Goal: Transaction & Acquisition: Purchase product/service

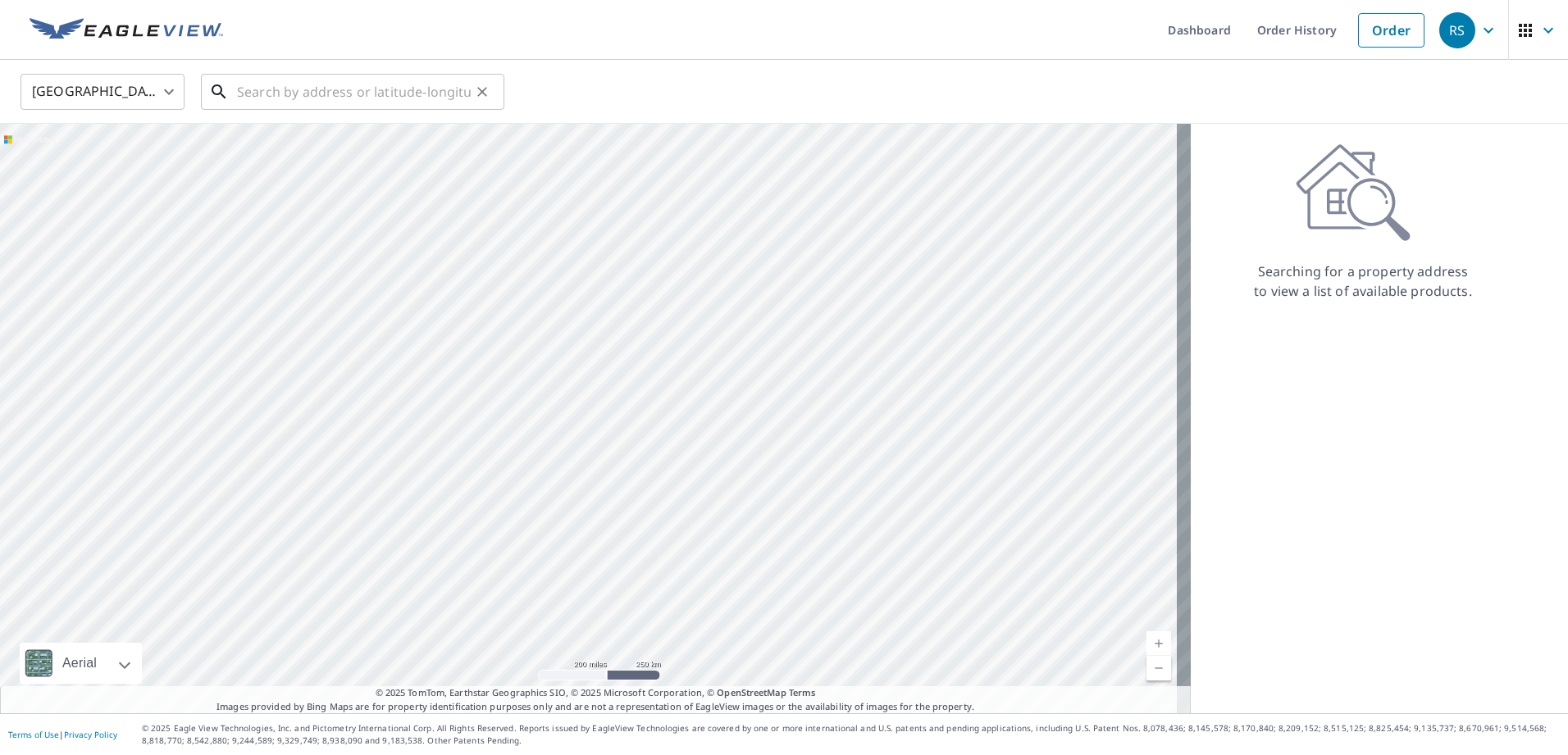
click at [289, 90] on input "text" at bounding box center [354, 92] width 234 height 46
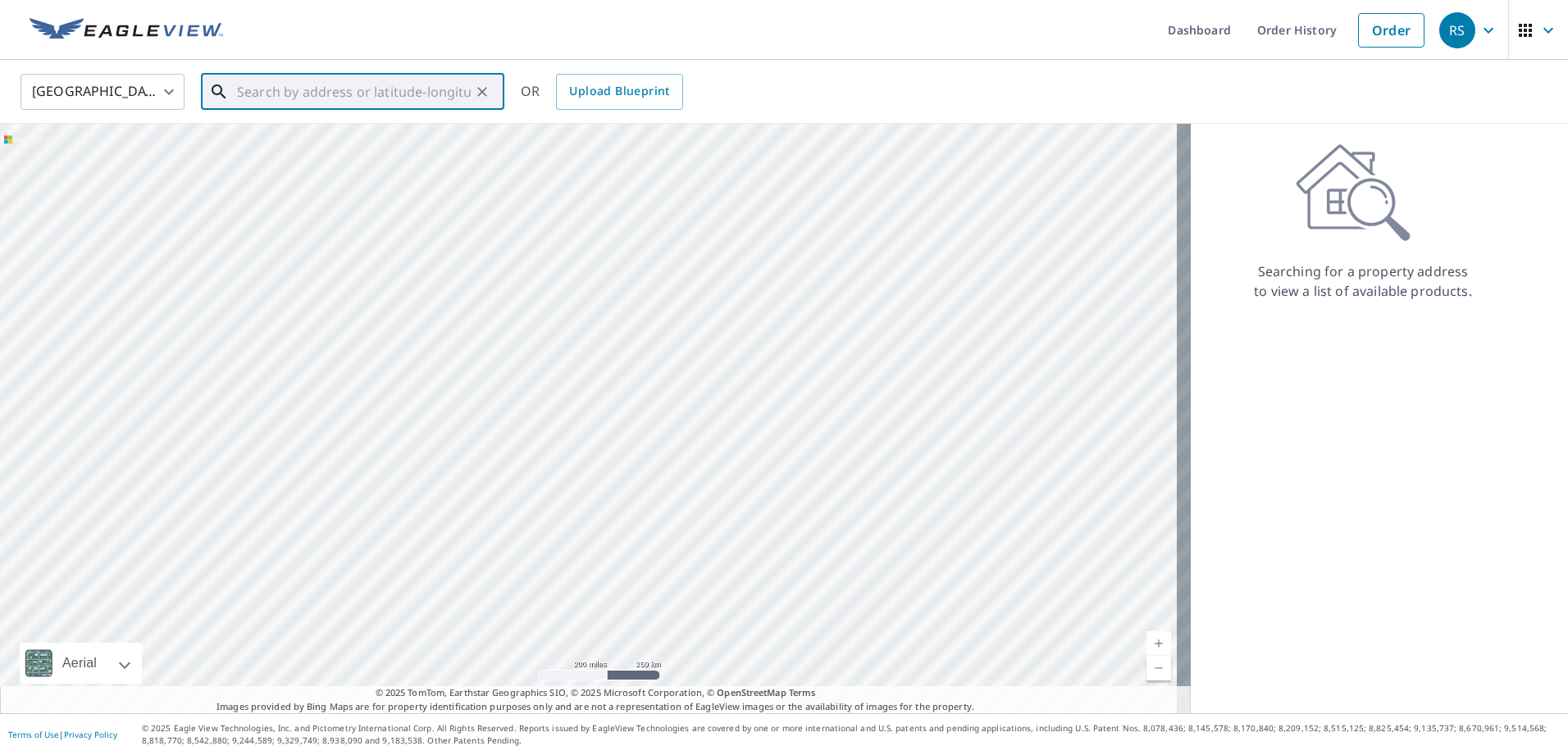
paste input "[STREET_ADDRESS]"
click at [267, 131] on span "[STREET_ADDRESS]" at bounding box center [362, 139] width 258 height 20
type input "[STREET_ADDRESS]"
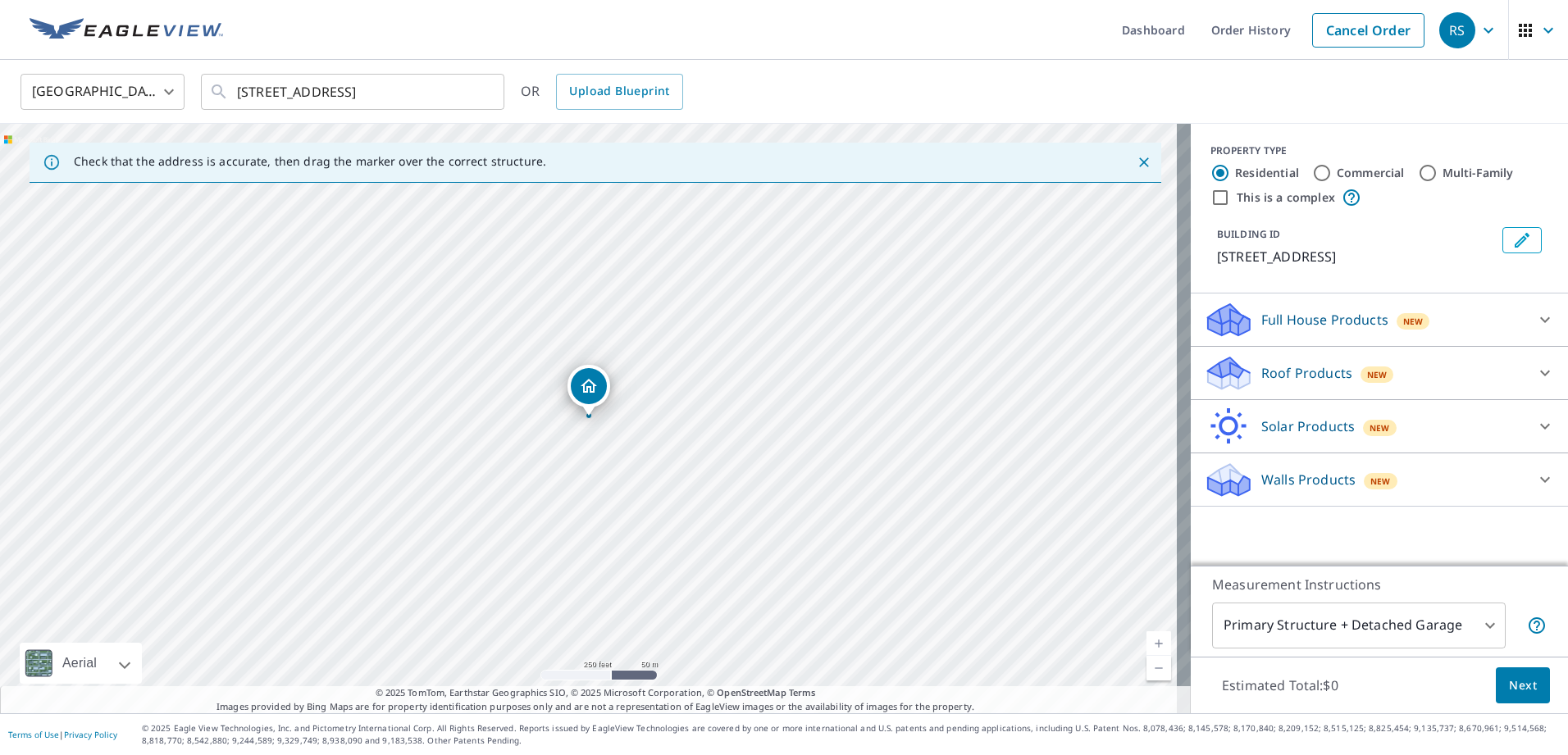
click at [1373, 373] on div "New" at bounding box center [1377, 374] width 34 height 16
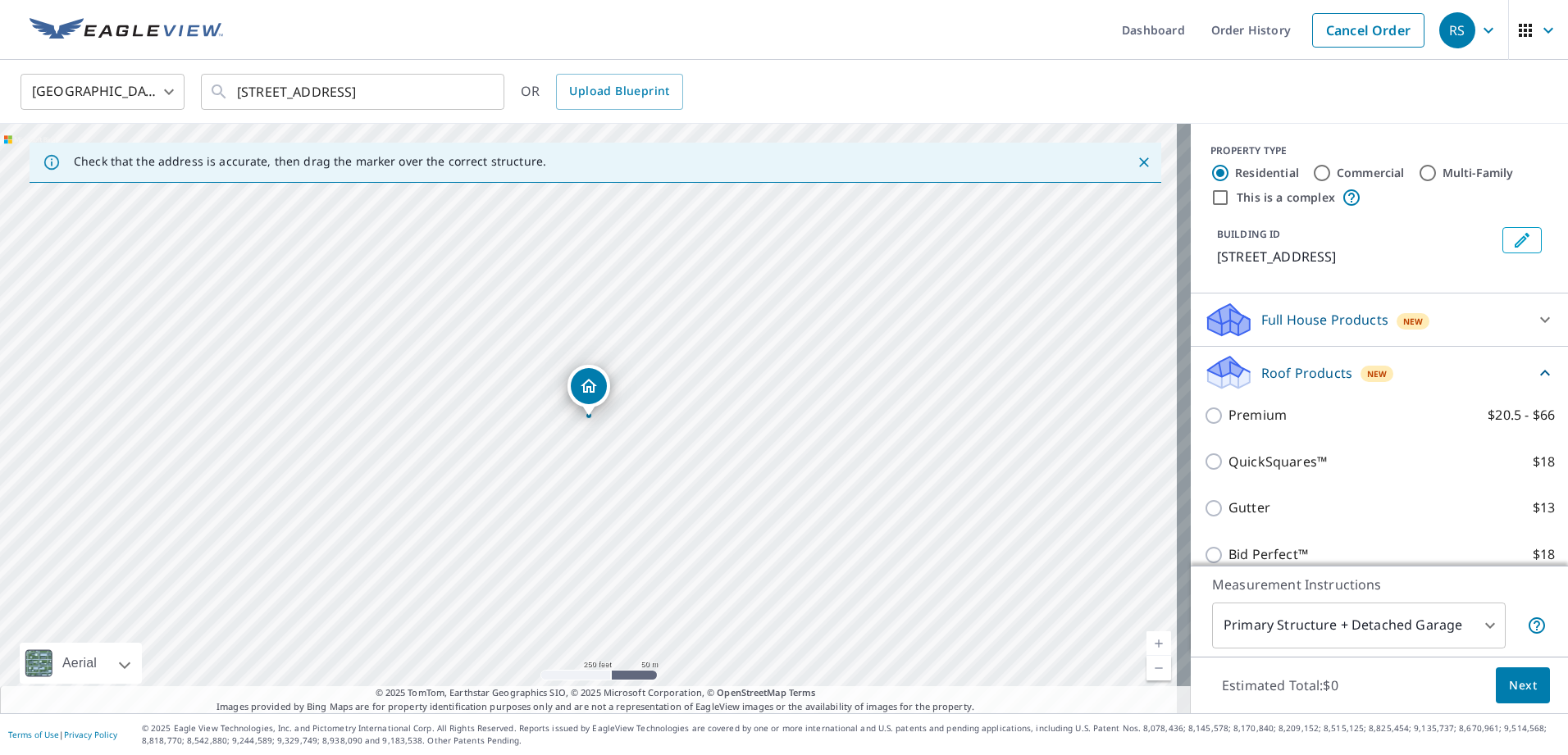
click at [1229, 400] on div "Premium $20.5 - $66" at bounding box center [1379, 415] width 351 height 46
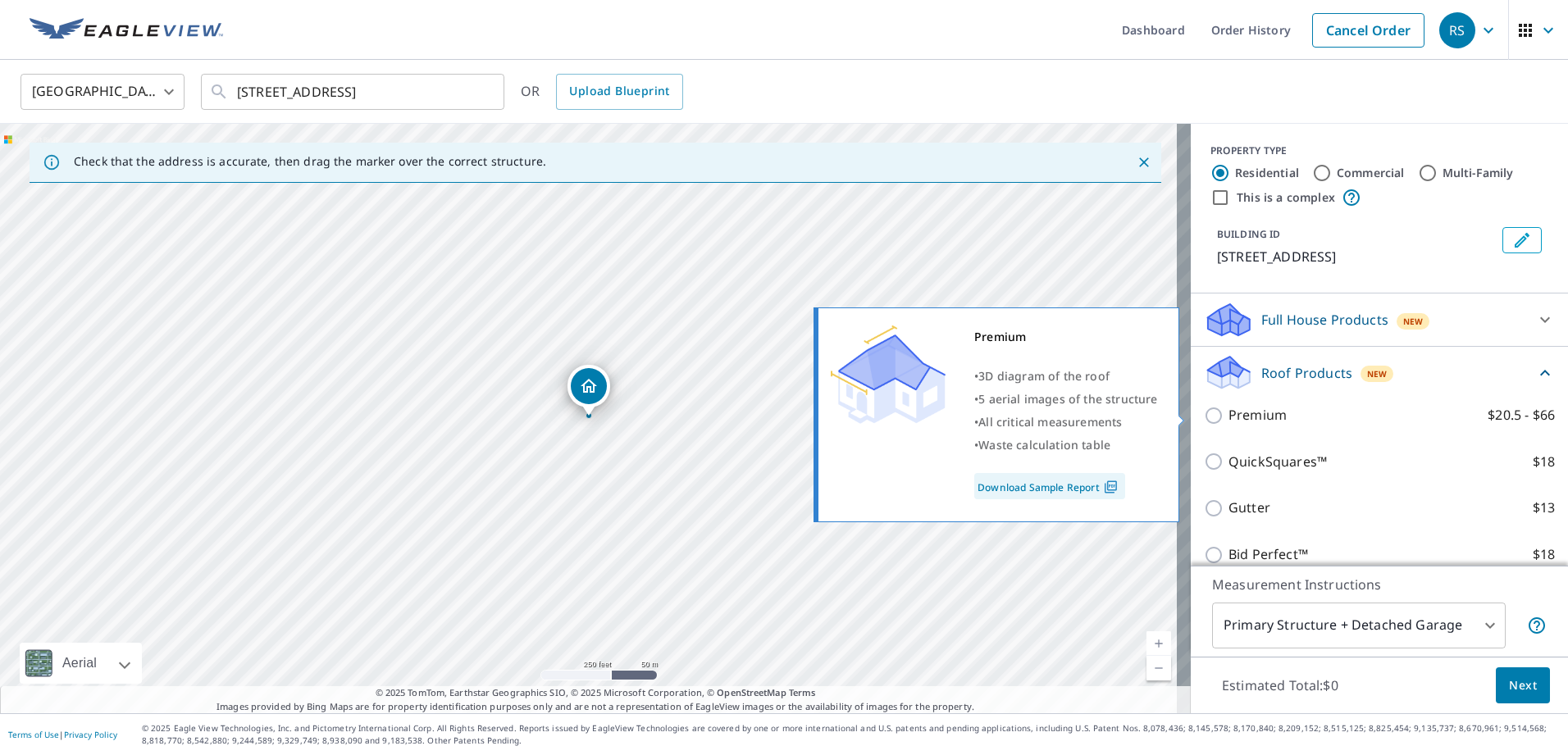
click at [1205, 410] on input "Premium $20.5 - $66" at bounding box center [1216, 415] width 25 height 20
checkbox input "true"
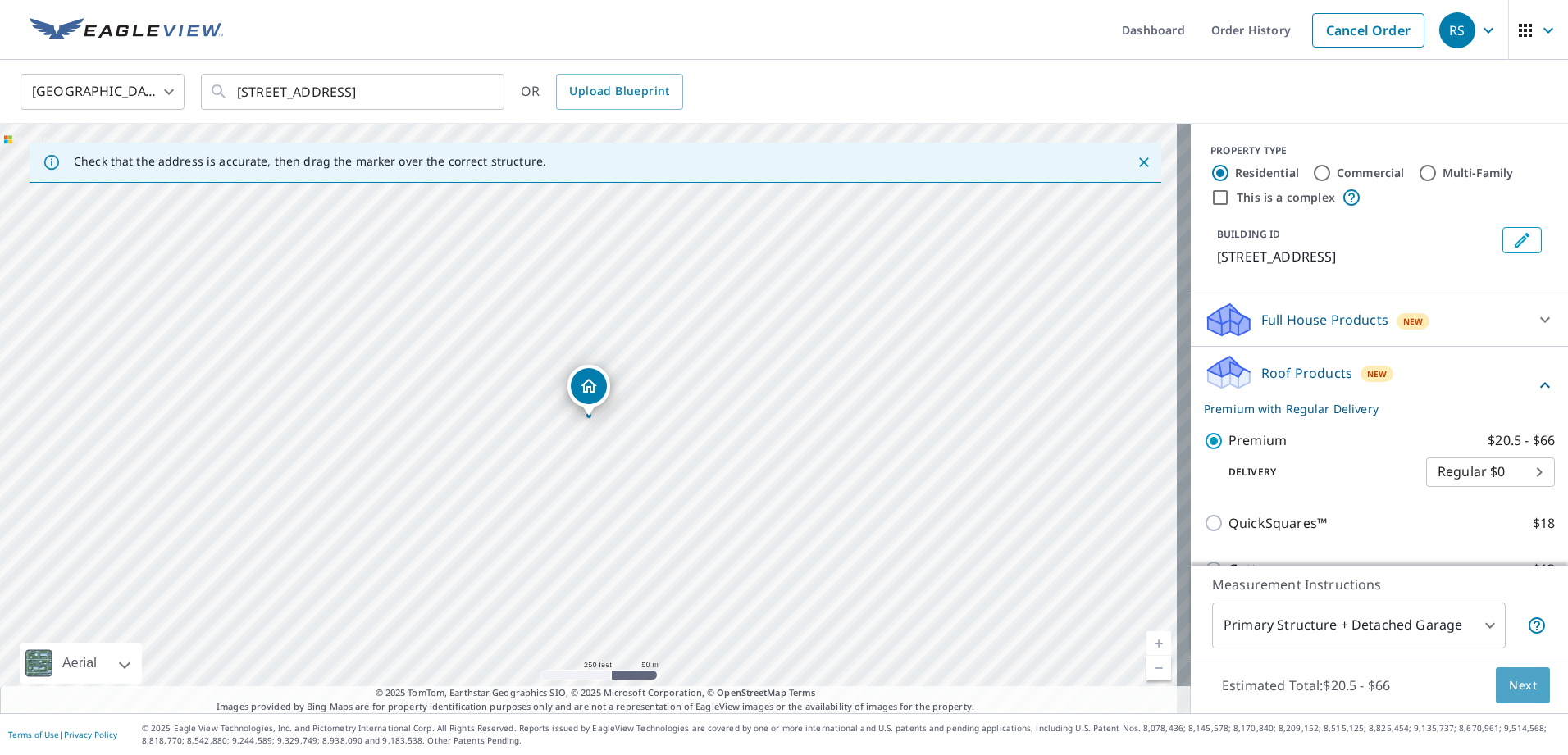
click at [1508, 689] on span "Next" at bounding box center [1522, 685] width 28 height 21
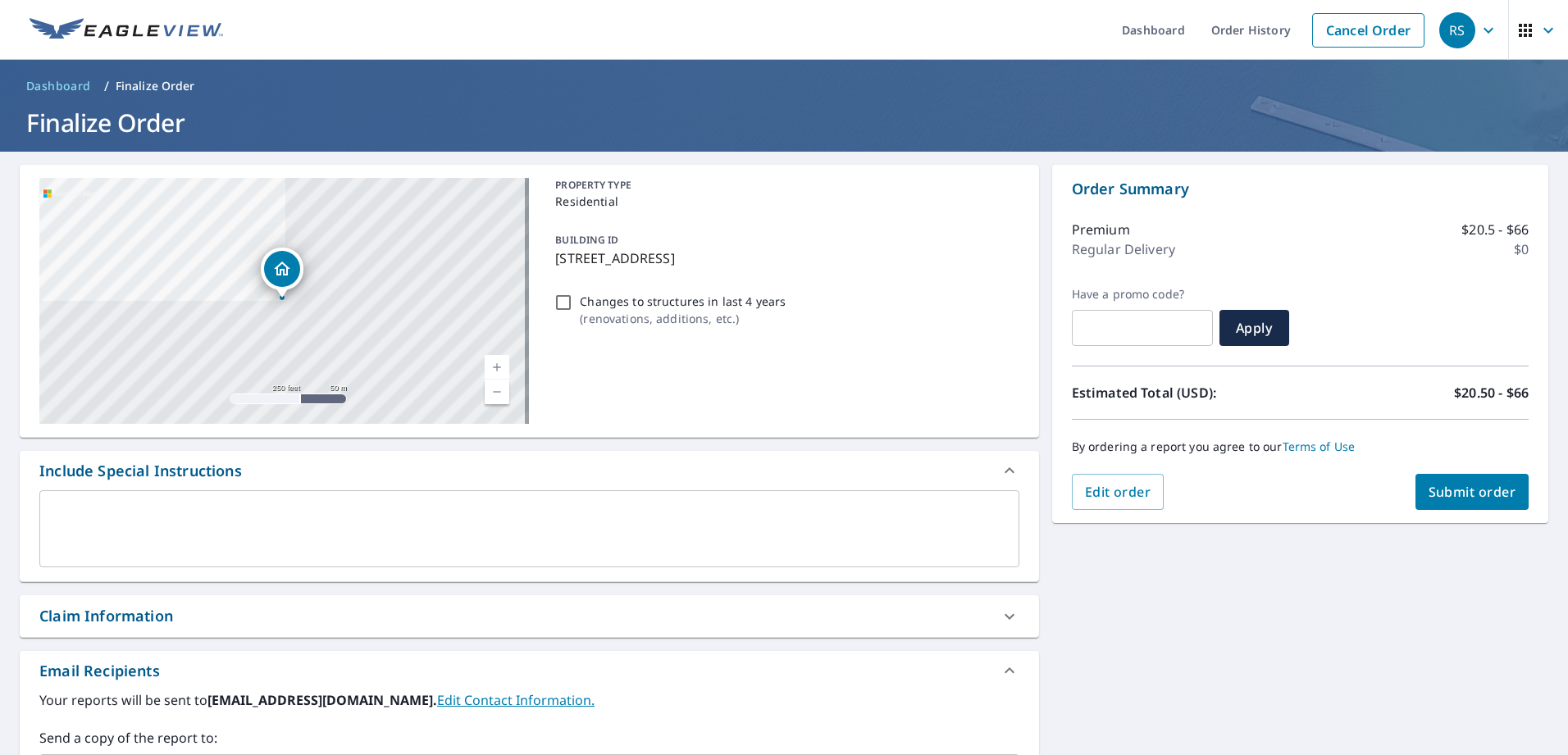
scroll to position [289, 0]
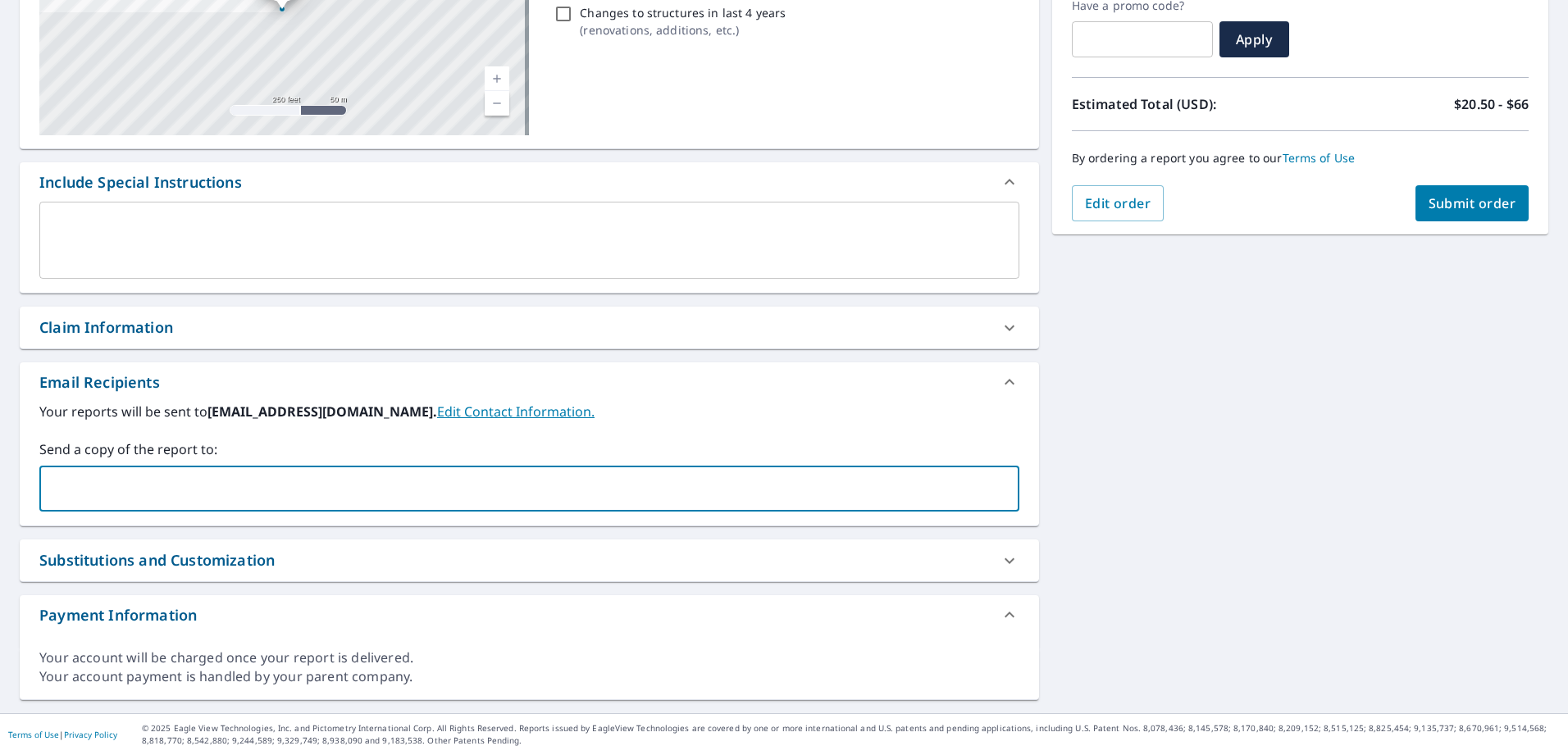
click at [103, 475] on input "text" at bounding box center [516, 488] width 940 height 31
paste input "[EMAIL_ADDRESS][DOMAIN_NAME]"
type input "[EMAIL_ADDRESS][DOMAIN_NAME]"
checkbox input "true"
paste input "[PERSON_NAME][EMAIL_ADDRESS][PERSON_NAME][DOMAIN_NAME]"
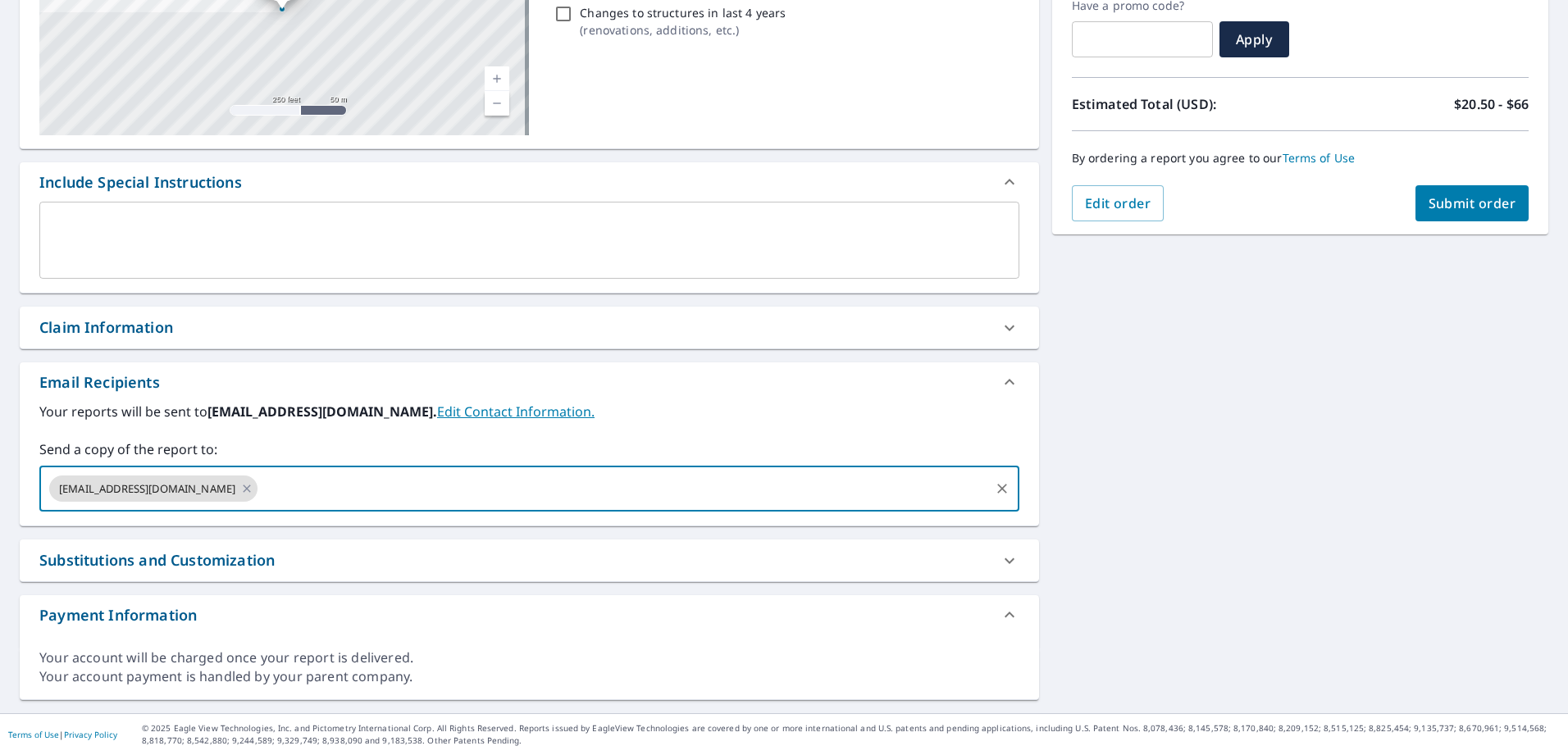
type input "[PERSON_NAME][EMAIL_ADDRESS][PERSON_NAME][DOMAIN_NAME]"
checkbox input "true"
paste input "[PERSON_NAME][EMAIL_ADDRESS][PERSON_NAME][DOMAIN_NAME]"
type input "[PERSON_NAME][EMAIL_ADDRESS][PERSON_NAME][DOMAIN_NAME]"
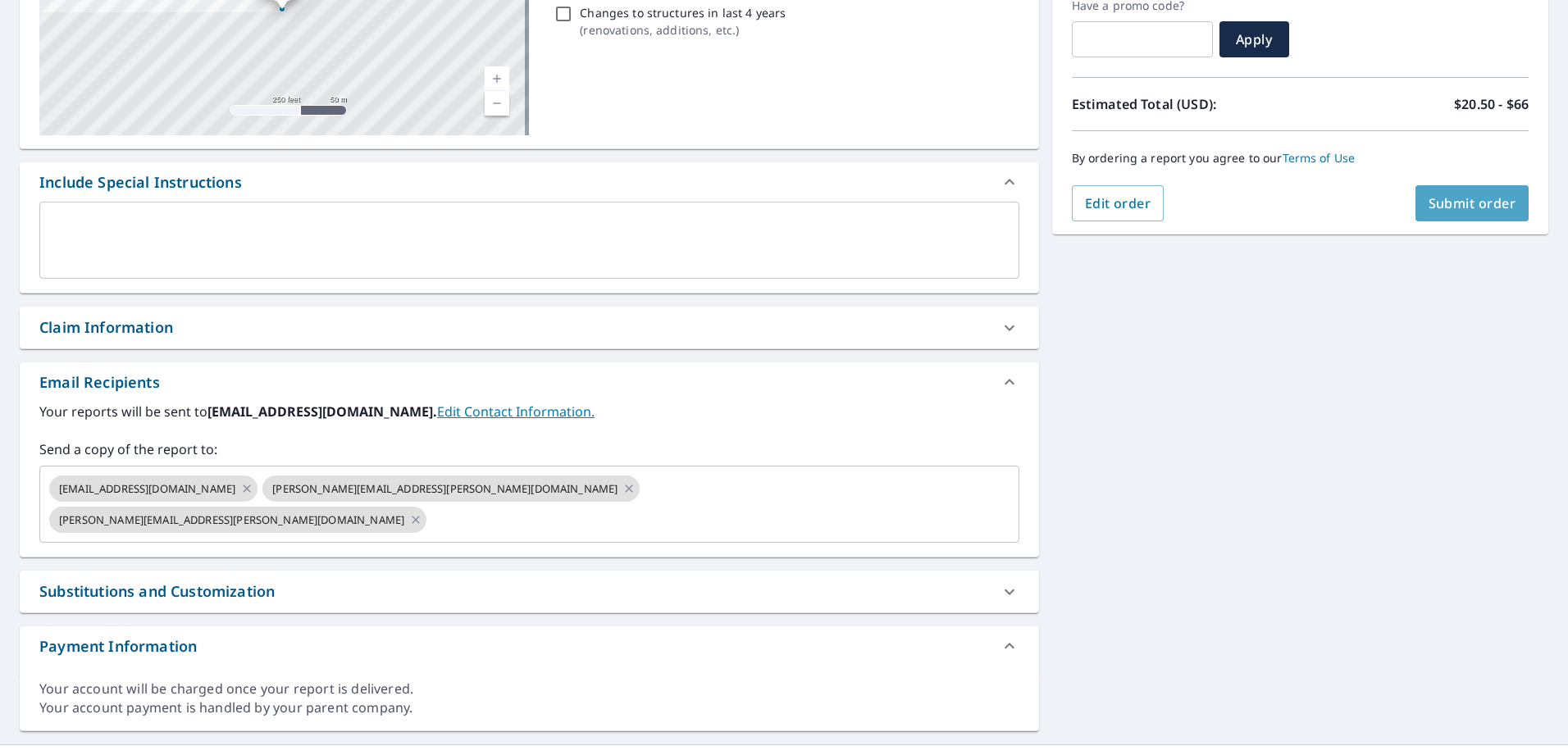
click at [1487, 200] on span "Submit order" at bounding box center [1472, 203] width 87 height 18
checkbox input "true"
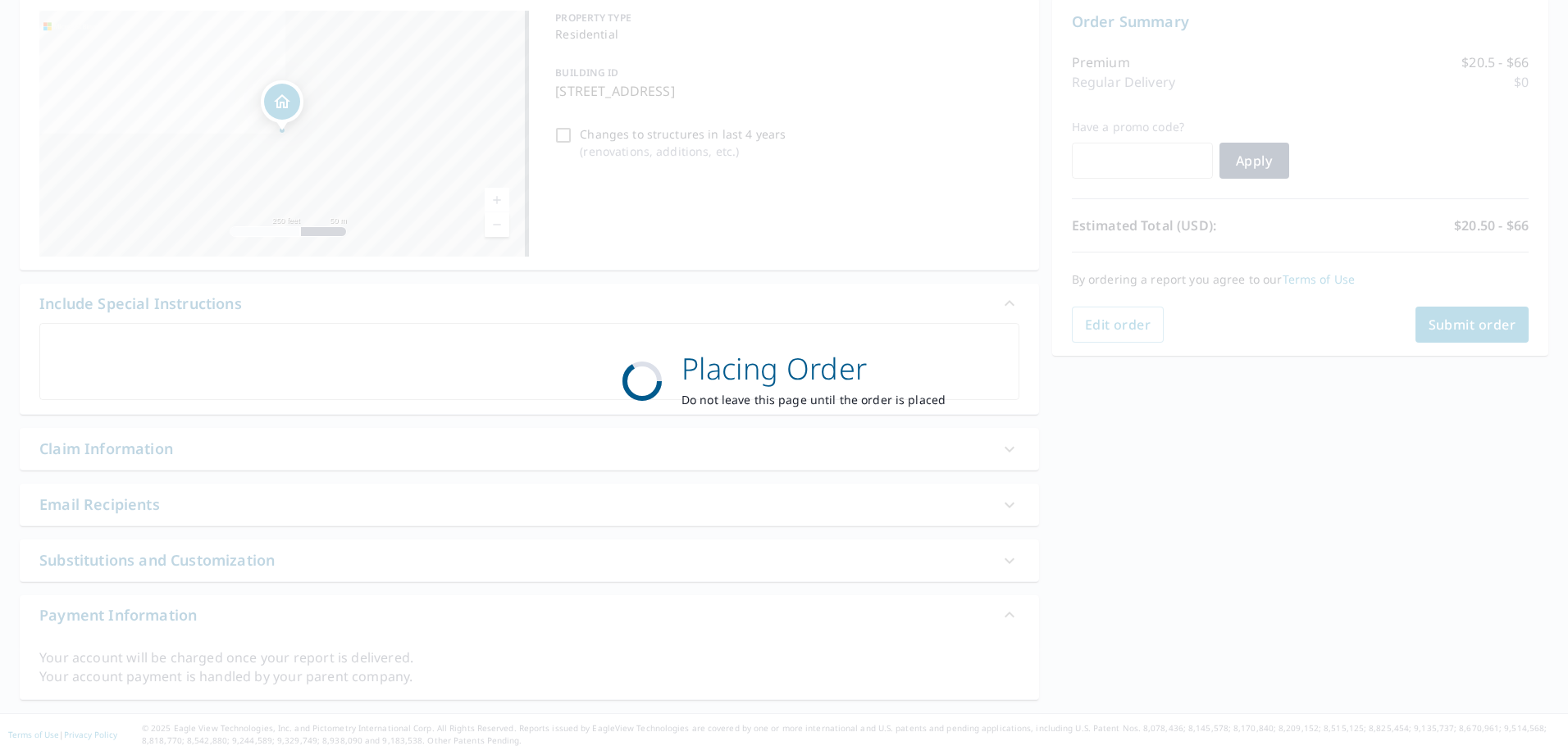
scroll to position [168, 0]
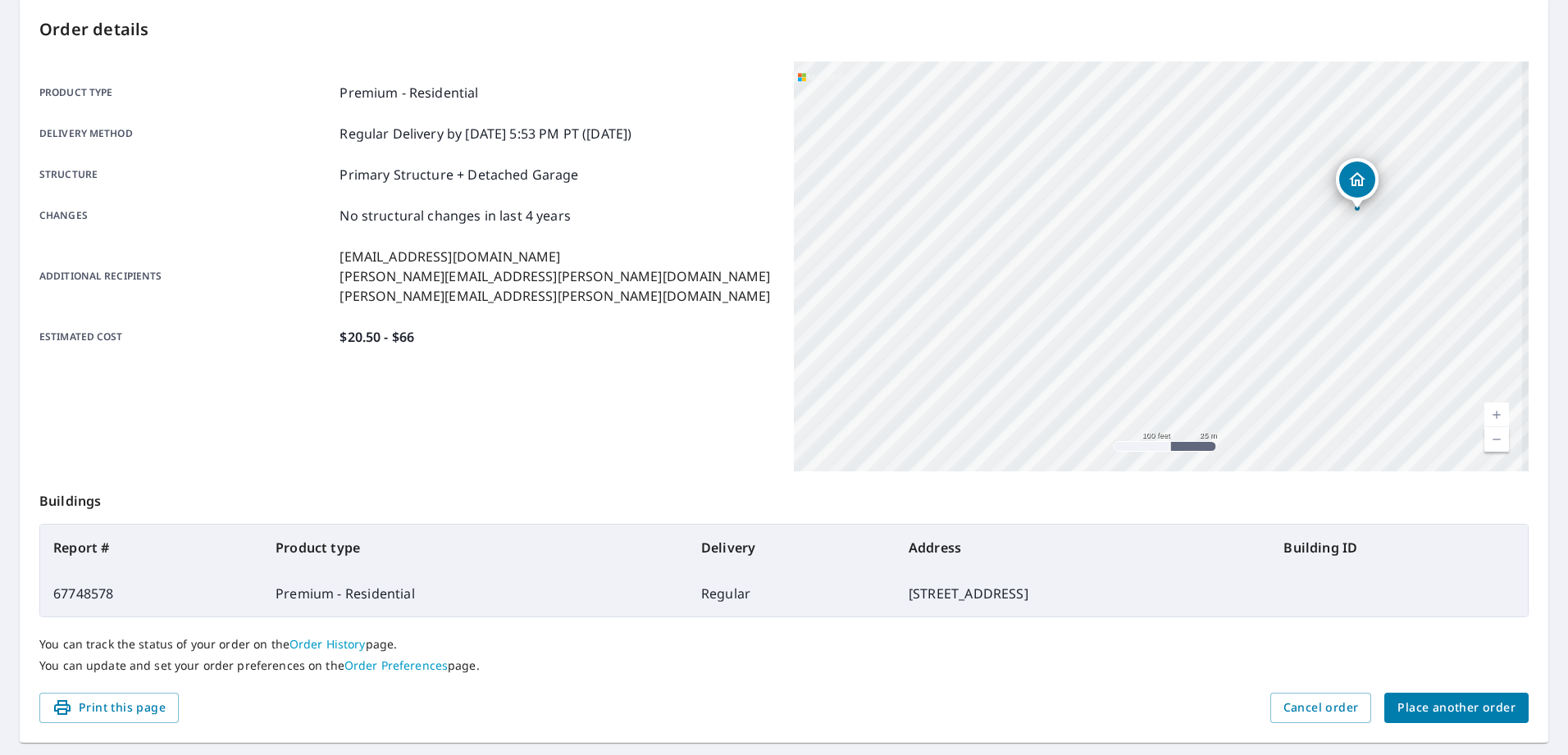
scroll to position [209, 0]
